Goal: Find contact information: Find contact information

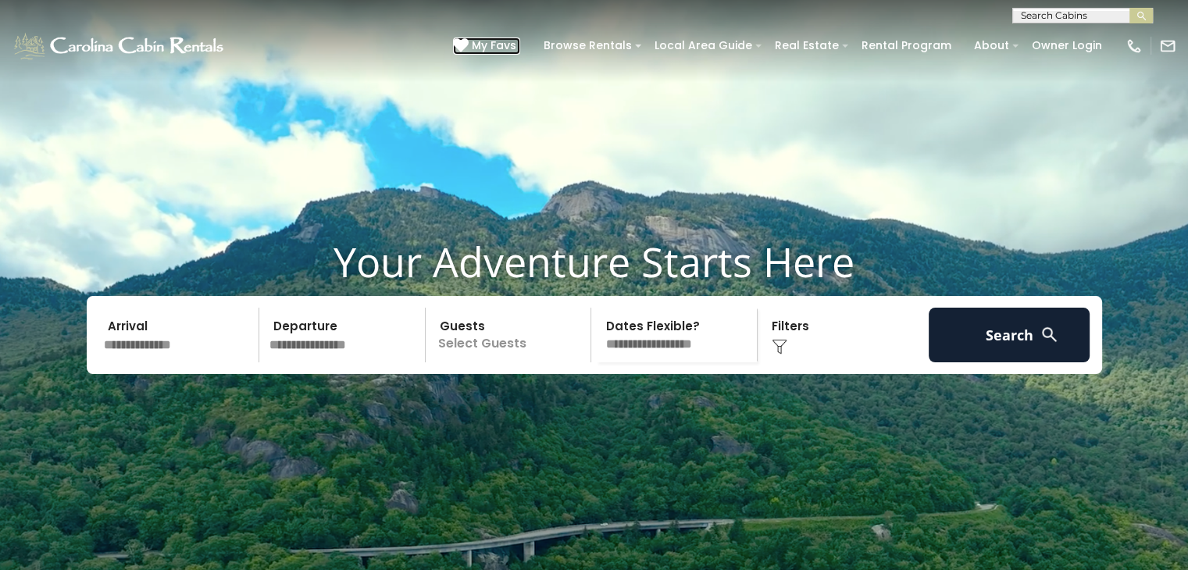
click at [501, 40] on span "My Favs" at bounding box center [494, 45] width 45 height 16
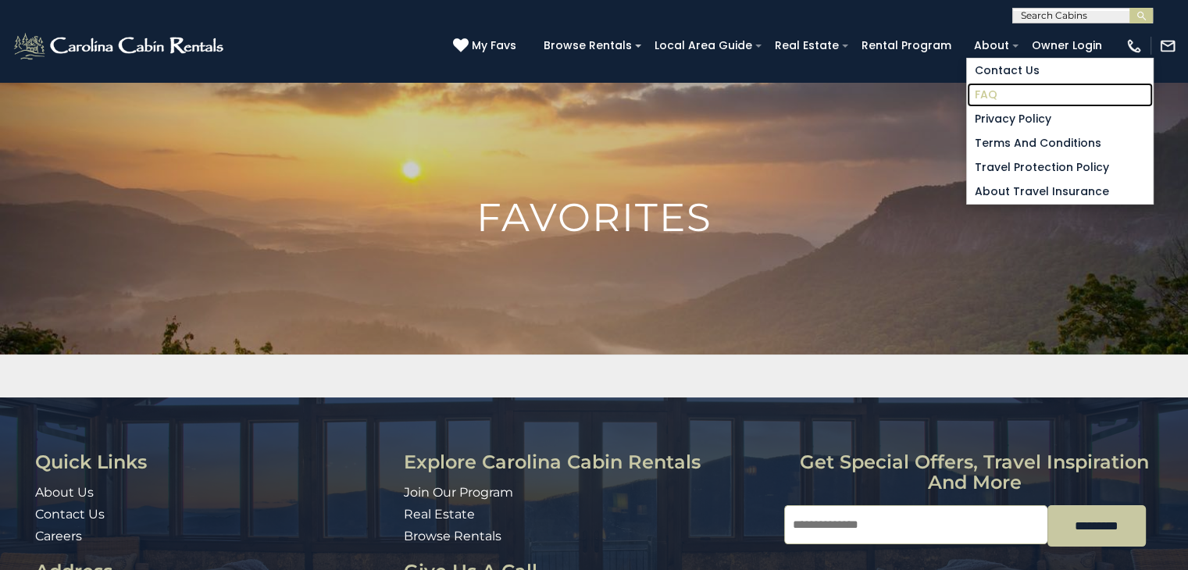
click at [994, 95] on link "FAQ" at bounding box center [1060, 95] width 186 height 24
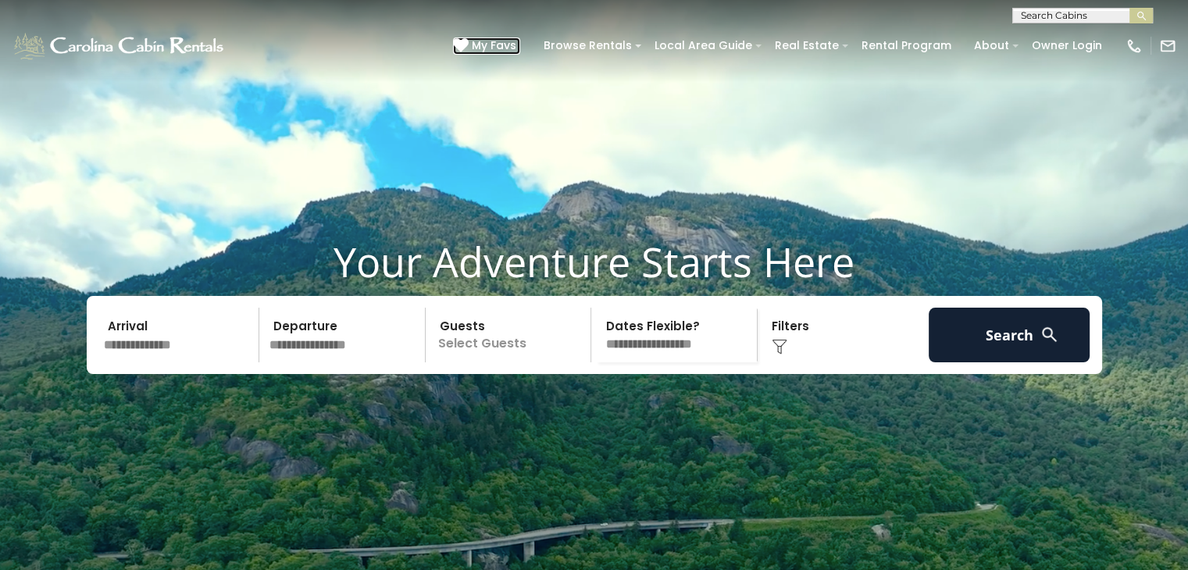
click at [516, 48] on span "My Favs" at bounding box center [494, 45] width 45 height 16
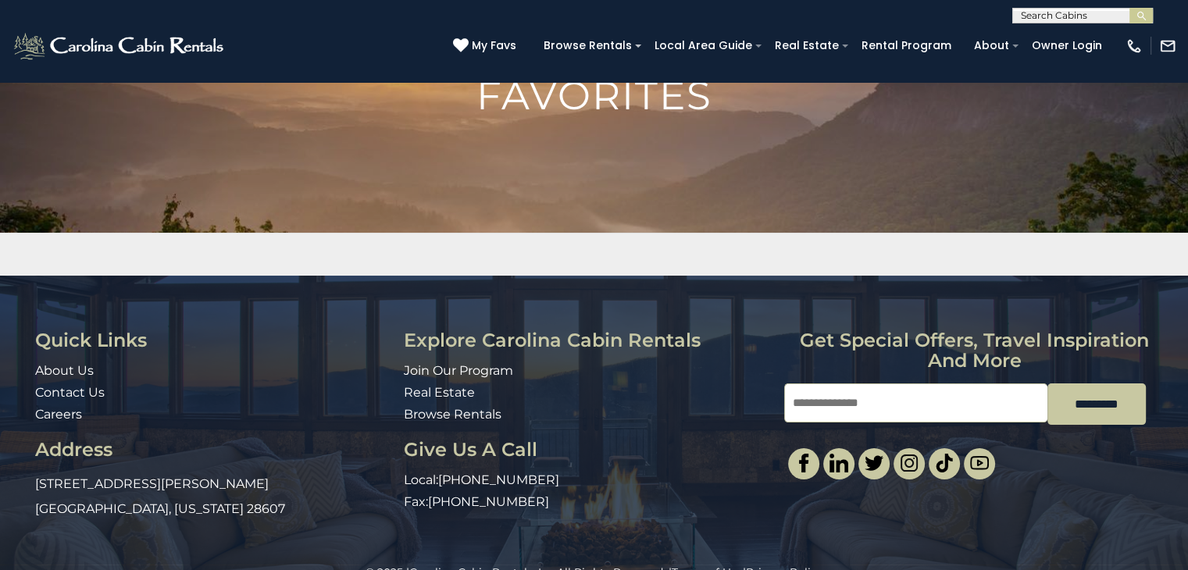
scroll to position [156, 0]
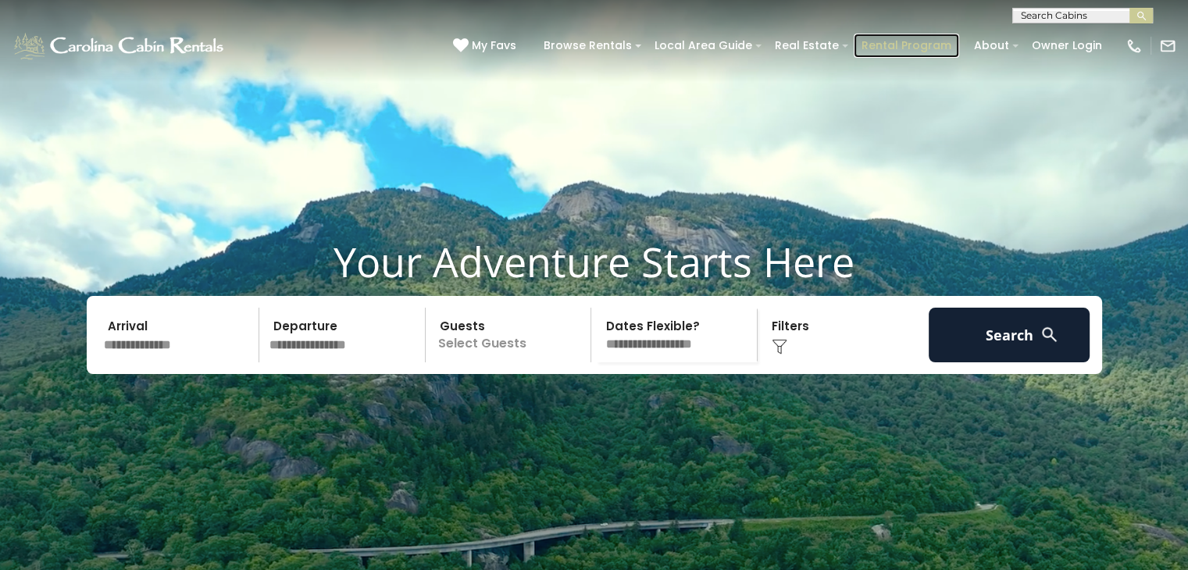
click at [897, 44] on link "Rental Program" at bounding box center [906, 46] width 105 height 24
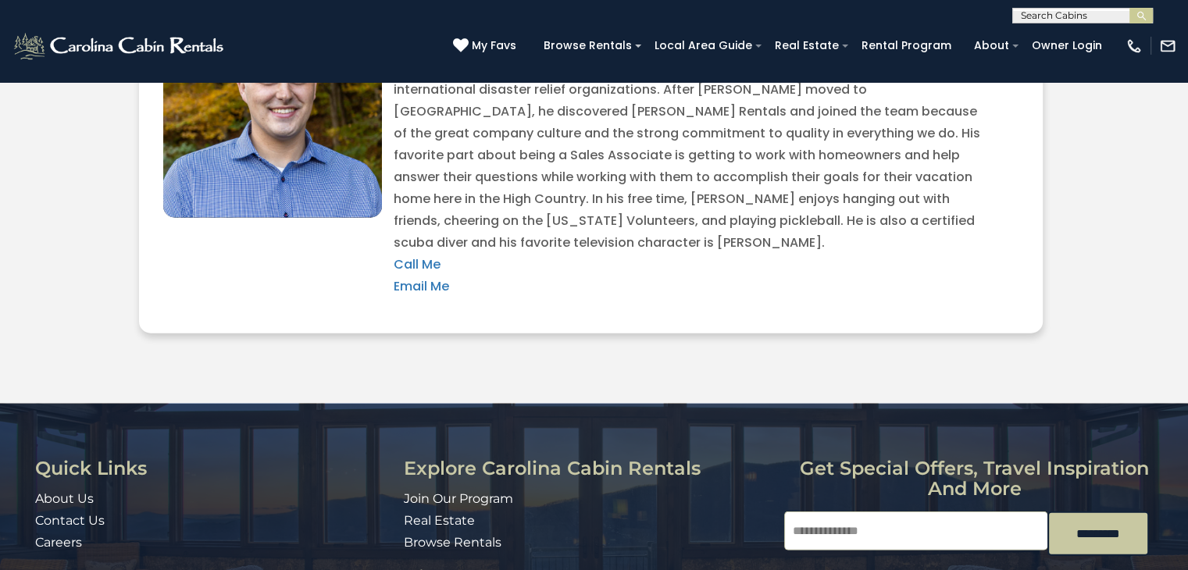
scroll to position [3725, 0]
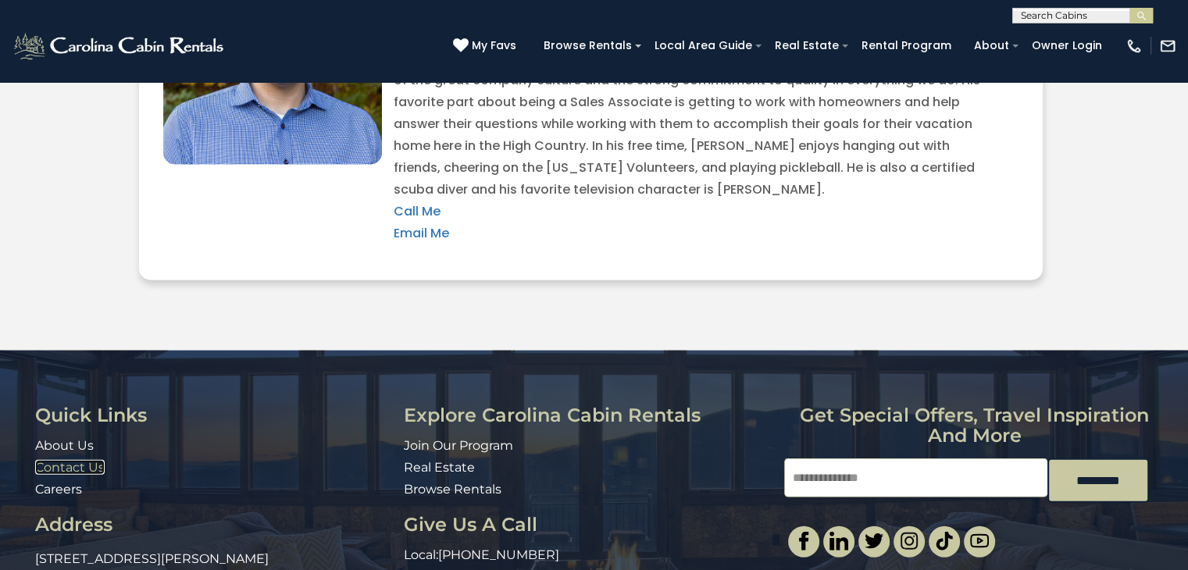
click at [67, 460] on link "Contact Us" at bounding box center [70, 467] width 70 height 15
